Goal: Transaction & Acquisition: Purchase product/service

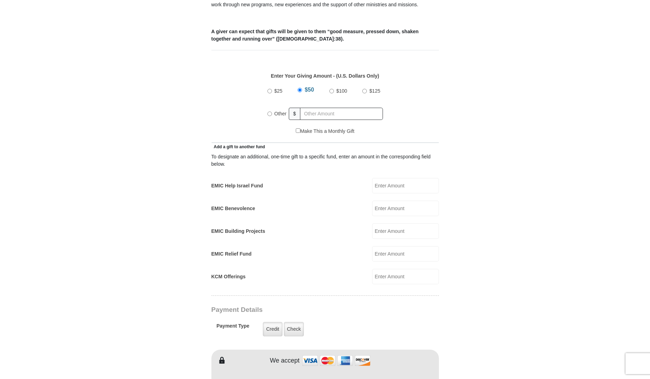
scroll to position [280, 0]
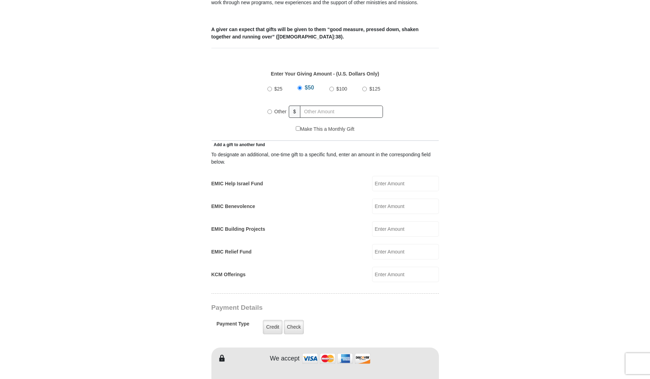
click at [392, 176] on input "EMIC Help Israel Fund" at bounding box center [405, 183] width 67 height 15
type input "50.00"
click at [300, 80] on div "$50" at bounding box center [307, 89] width 19 height 18
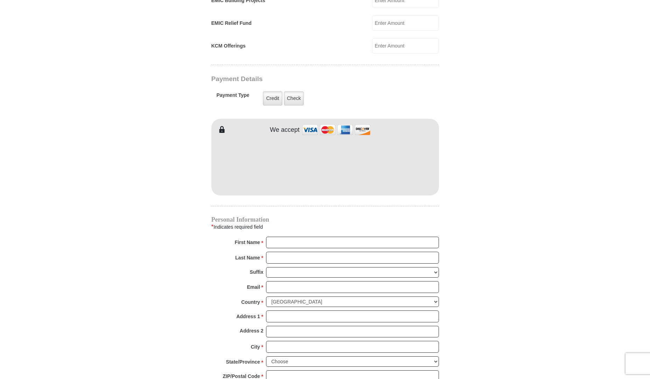
scroll to position [525, 0]
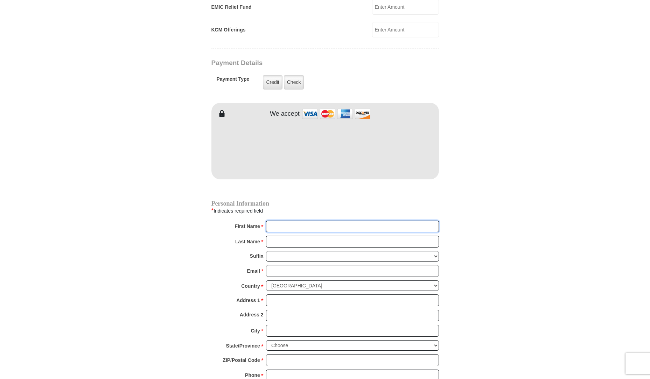
click at [277, 221] on input "First Name *" at bounding box center [352, 227] width 173 height 12
type input "Wendell"
type input "wildwwwest@aol.com"
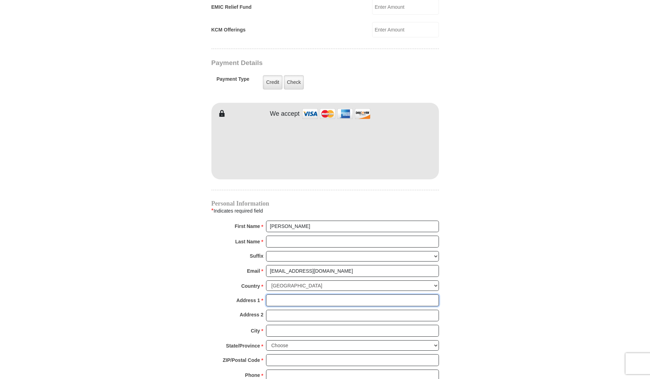
type input "9926 cypress ave"
type input "Fontana"
select select "CA"
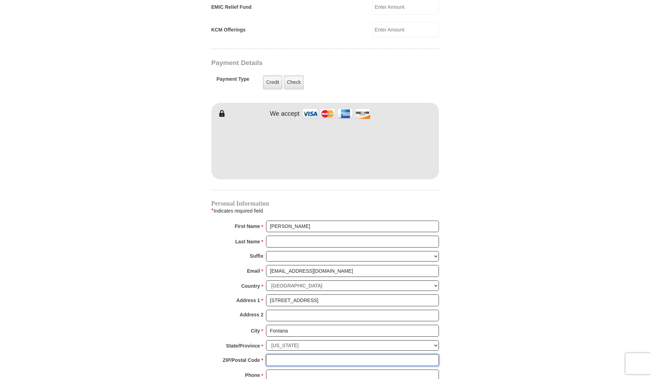
type input "92335"
type input "8177572296"
radio input "true"
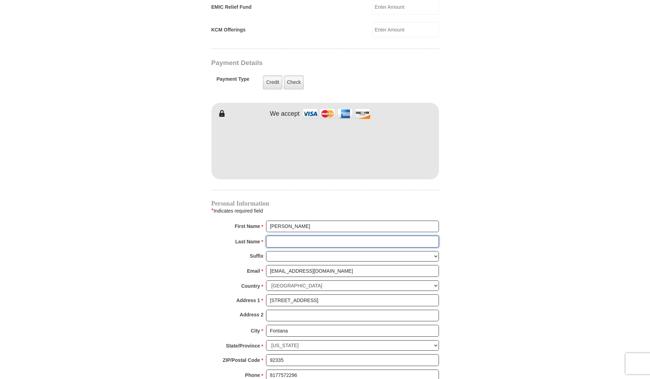
click at [299, 236] on input "Last Name *" at bounding box center [352, 242] width 173 height 12
type input "West"
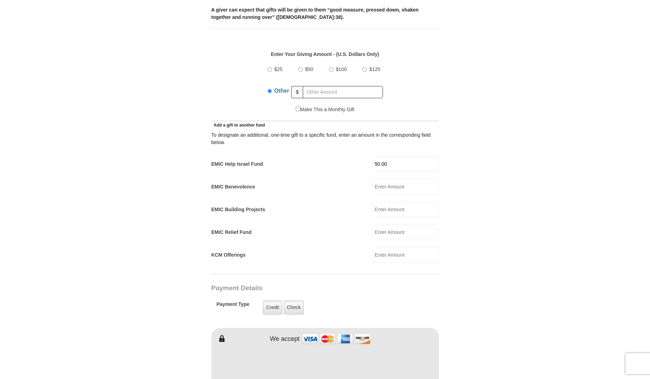
scroll to position [280, 0]
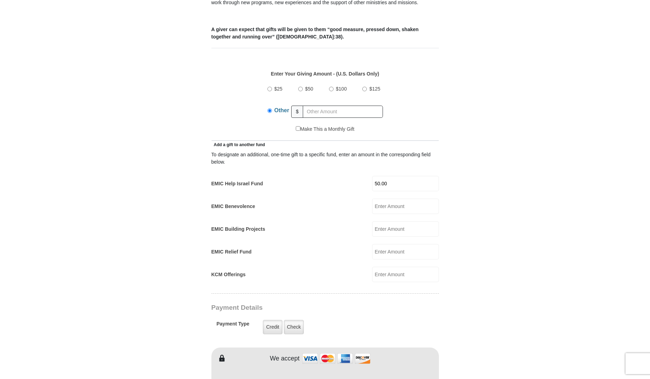
click at [299, 87] on input "$50" at bounding box center [300, 89] width 5 height 5
radio input "true"
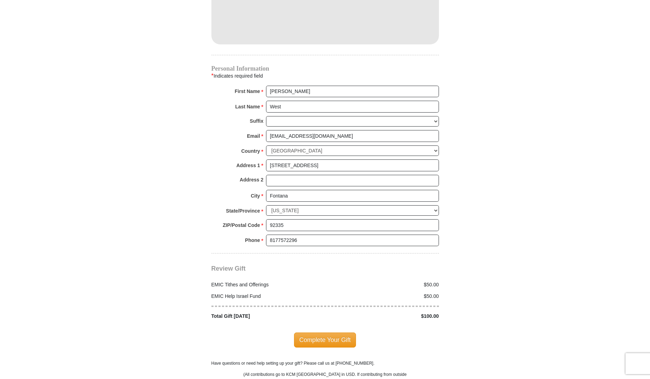
scroll to position [665, 0]
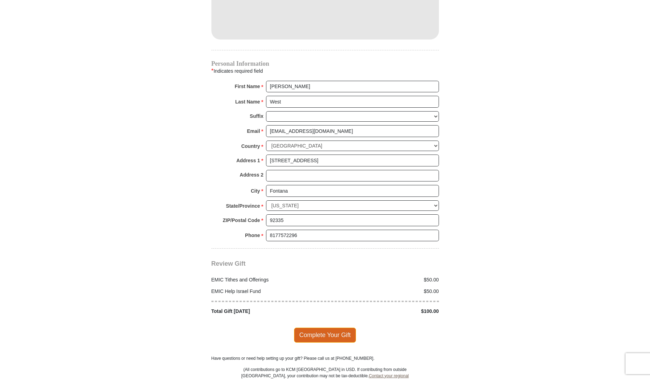
click at [321, 328] on span "Complete Your Gift" at bounding box center [325, 335] width 62 height 15
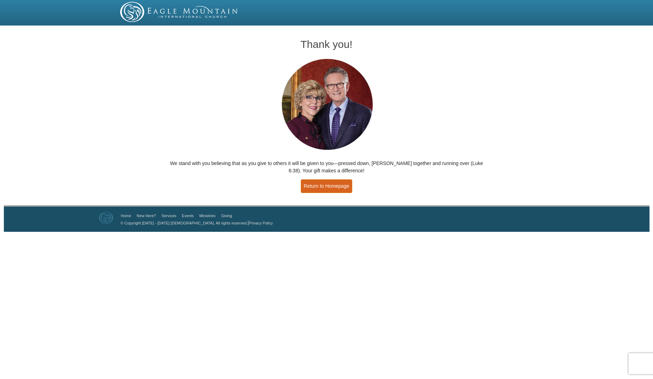
click at [327, 189] on link "Return to Homepage" at bounding box center [327, 187] width 52 height 14
